Goal: Information Seeking & Learning: Find specific fact

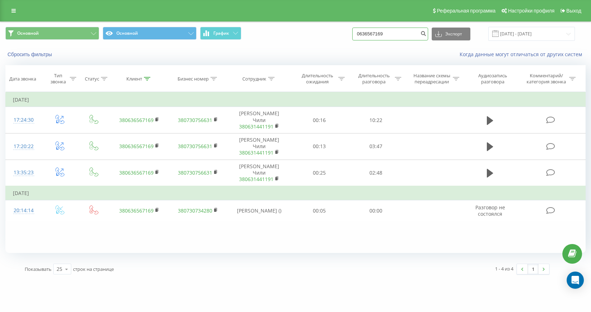
drag, startPoint x: 416, startPoint y: 35, endPoint x: 343, endPoint y: 32, distance: 72.8
click at [343, 32] on div "Основной Основной График 0636567169 Экспорт .csv .xls .xlsx [DATE] - [DATE]" at bounding box center [295, 34] width 580 height 14
paste input "64404726"
type input "0664404726"
click at [464, 37] on button "Экспорт" at bounding box center [451, 34] width 39 height 13
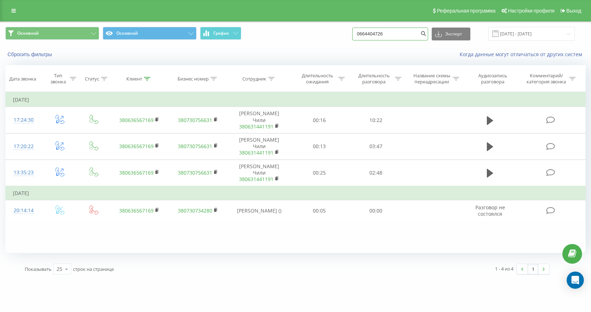
click at [408, 35] on input "0664404726" at bounding box center [390, 34] width 76 height 13
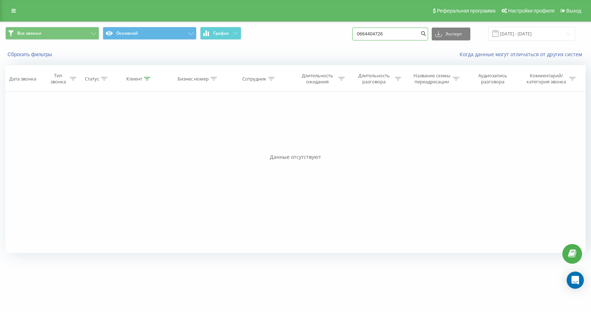
drag, startPoint x: 408, startPoint y: 32, endPoint x: 304, endPoint y: 34, distance: 103.9
click at [304, 34] on div "Все звонки Основной График 0664404726 Экспорт .csv .xls .xlsx [DATE] - [DATE]" at bounding box center [295, 34] width 580 height 14
paste input "246790"
type input "0662467906"
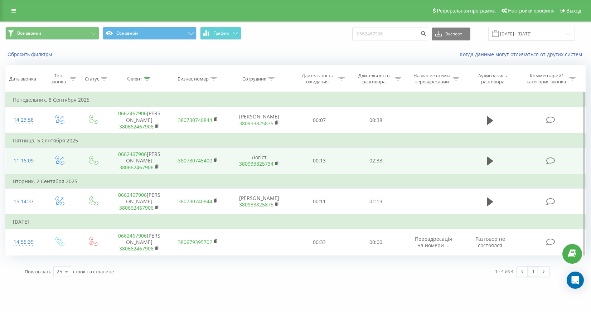
scroll to position [23, 0]
click at [486, 160] on button at bounding box center [490, 161] width 11 height 11
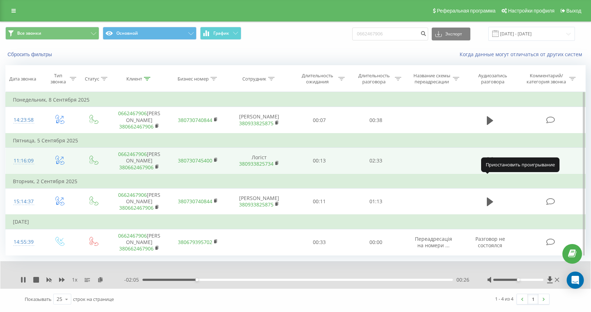
click at [491, 161] on icon at bounding box center [490, 161] width 6 height 10
